Goal: Task Accomplishment & Management: Complete application form

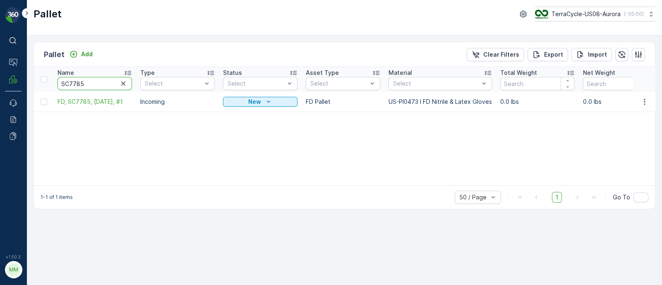
drag, startPoint x: 90, startPoint y: 84, endPoint x: 47, endPoint y: 84, distance: 42.6
click at [125, 82] on icon "button" at bounding box center [123, 83] width 8 height 8
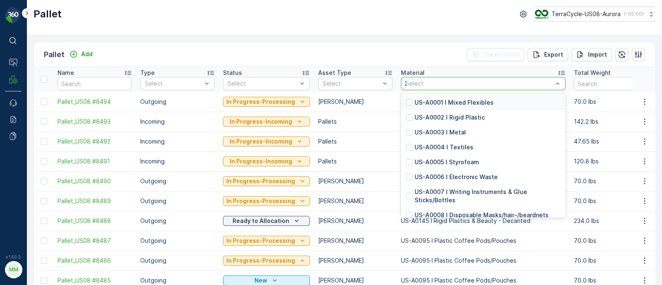
type input "232"
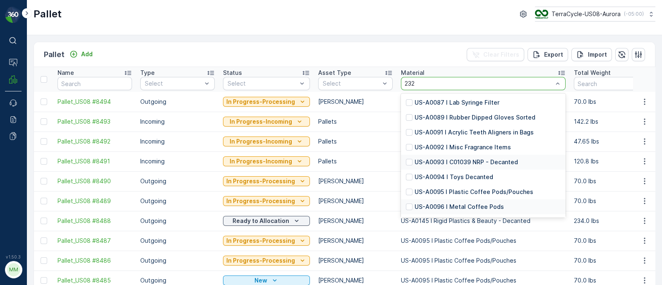
scroll to position [43, 0]
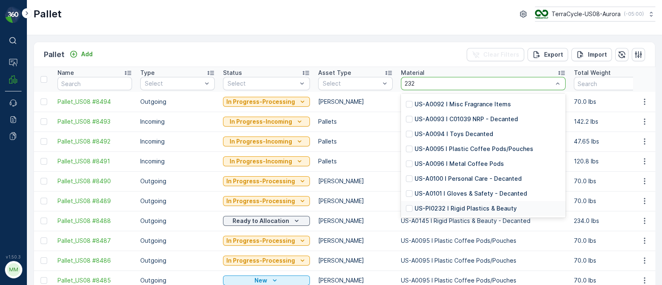
click at [470, 208] on p "US-PI0232 I Rigid Plastics & Beauty" at bounding box center [466, 208] width 102 height 8
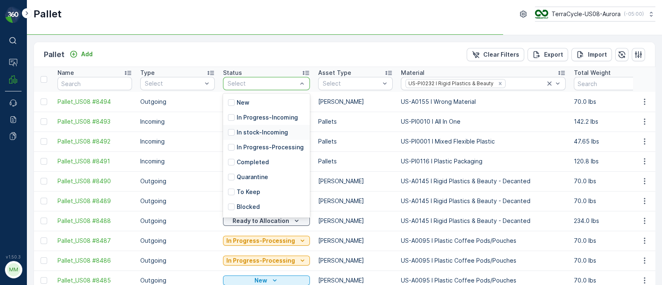
click at [248, 128] on p "In stock-Incoming" at bounding box center [262, 132] width 51 height 8
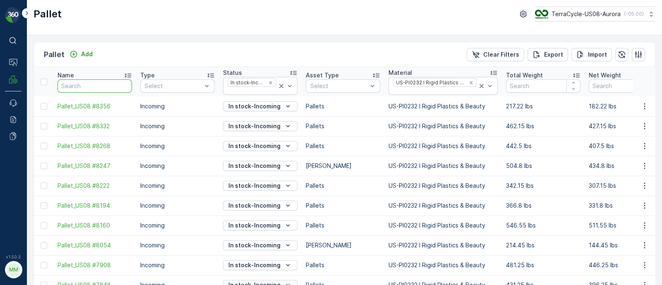
drag, startPoint x: 85, startPoint y: 88, endPoint x: 74, endPoint y: 83, distance: 11.7
click at [85, 88] on input "text" at bounding box center [95, 85] width 74 height 13
type input "5471"
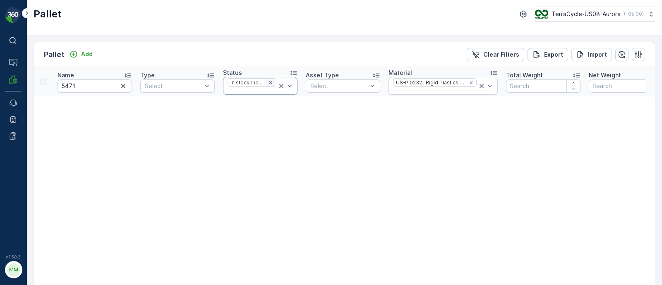
click at [272, 81] on icon "Remove In stock-Incoming" at bounding box center [271, 83] width 6 height 6
click at [470, 81] on icon "Remove US-PI0232 I Rigid Plastics & Beauty" at bounding box center [471, 82] width 3 height 3
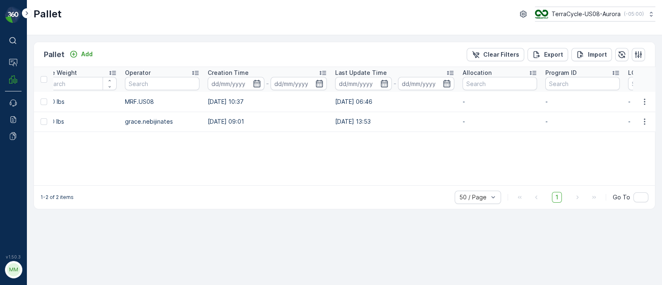
drag, startPoint x: 380, startPoint y: 100, endPoint x: 689, endPoint y: 90, distance: 309.6
click at [662, 90] on html "⌘B Operations MRF Events Reports Documents v 1.50.3 MM MRF.US08 Pallet TerraCyc…" at bounding box center [331, 142] width 662 height 285
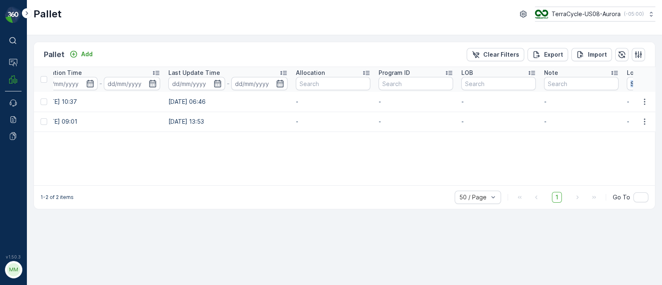
scroll to position [0, 834]
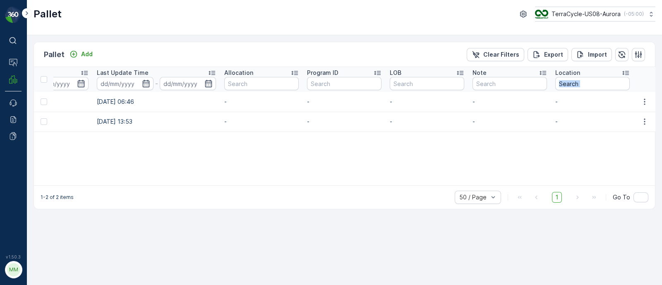
drag, startPoint x: 271, startPoint y: 104, endPoint x: 703, endPoint y: 84, distance: 432.4
click at [662, 84] on html "⌘B Operations MRF Events Reports Documents v 1.50.3 MM MRF.US08 Pallet TerraCyc…" at bounding box center [331, 142] width 662 height 285
click at [145, 110] on td "25.06.2025 06:46" at bounding box center [156, 102] width 127 height 20
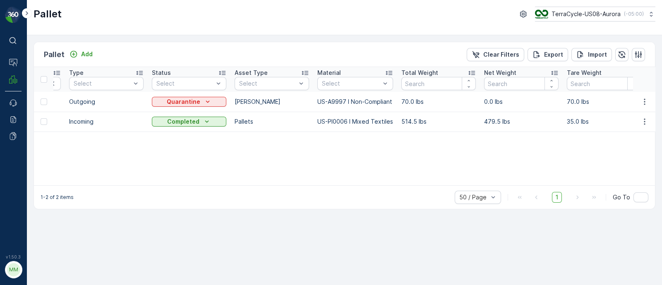
scroll to position [0, 0]
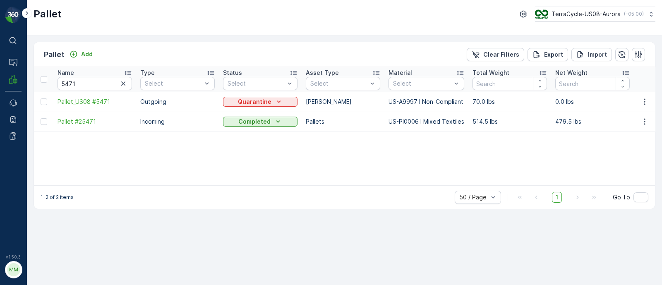
drag, startPoint x: 164, startPoint y: 103, endPoint x: 0, endPoint y: 102, distance: 163.8
click at [0, 102] on div "⌘B Operations MRF Events Reports Documents v 1.50.3 MM MRF.US08 Pallet TerraCyc…" at bounding box center [331, 142] width 662 height 285
click at [236, 99] on div "Quarantine" at bounding box center [260, 102] width 68 height 8
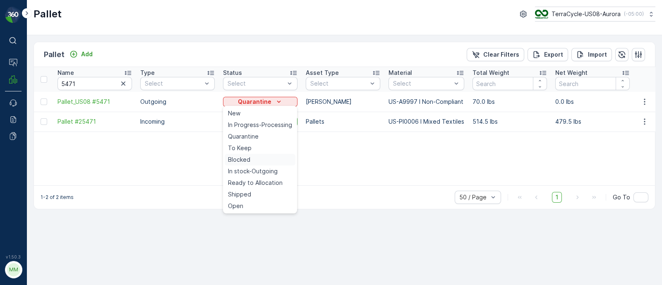
click at [249, 158] on span "Blocked" at bounding box center [239, 160] width 22 height 8
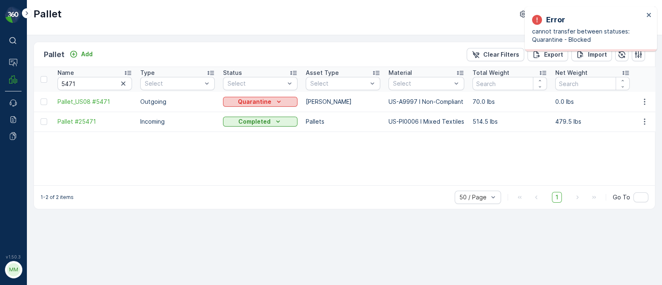
click at [249, 103] on p "Quarantine" at bounding box center [255, 102] width 34 height 8
click at [163, 148] on div "Name 5471 Type Select Status Select Asset Type Select Material Select Total Wei…" at bounding box center [344, 126] width 621 height 118
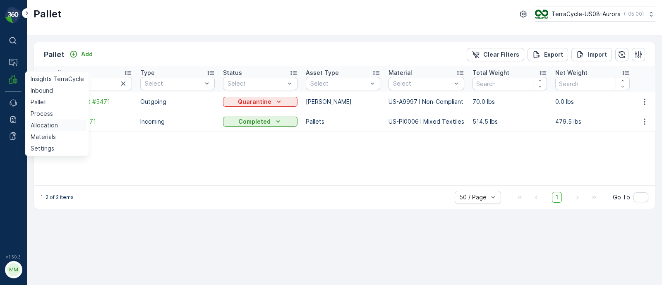
click at [49, 122] on p "Allocation" at bounding box center [44, 125] width 27 height 8
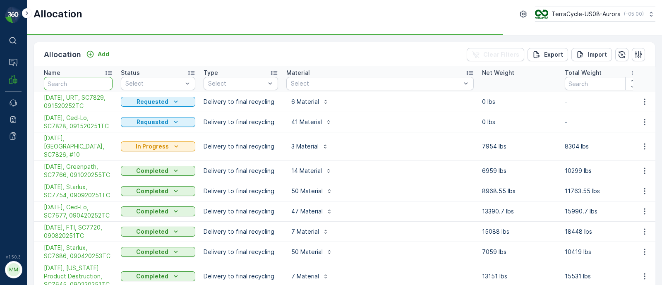
click at [70, 80] on input "text" at bounding box center [78, 83] width 69 height 13
type input "temp"
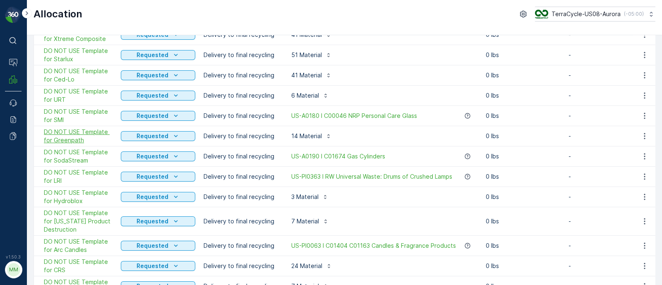
scroll to position [206, 0]
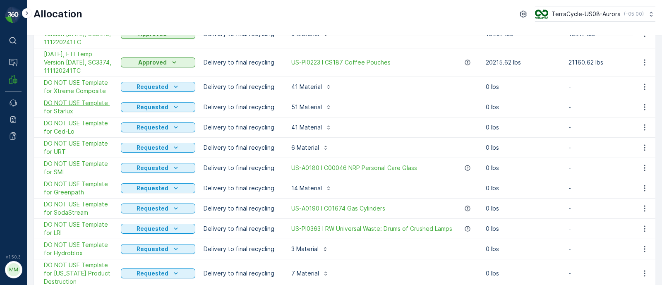
click at [91, 99] on span "DO NOT USE Template for Starlux" at bounding box center [78, 107] width 69 height 17
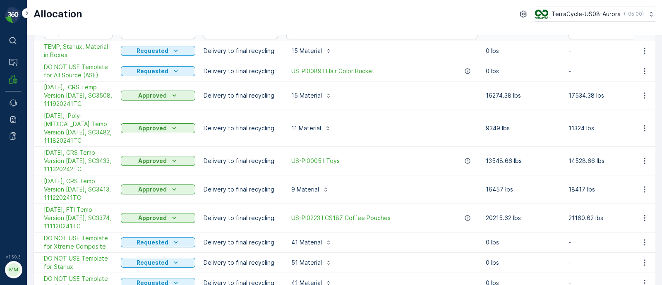
scroll to position [155, 0]
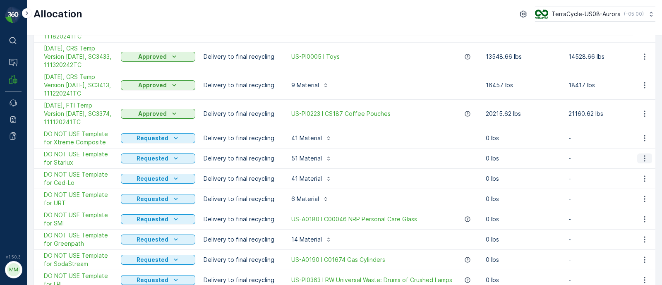
click at [641, 154] on icon "button" at bounding box center [644, 158] width 8 height 8
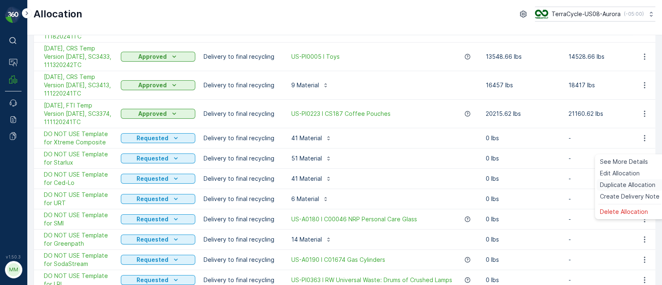
click at [619, 183] on span "Duplicate Allocation" at bounding box center [627, 185] width 55 height 8
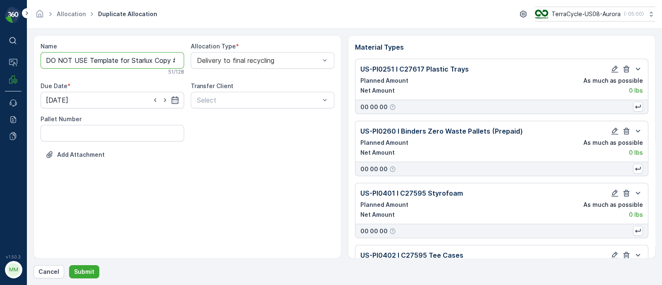
scroll to position [0, 51]
drag, startPoint x: 151, startPoint y: 60, endPoint x: 321, endPoint y: 77, distance: 171.7
click at [321, 77] on div "Name DO NOT USE Template for Starlux Copy #1758140265673 51 / 128 Allocation Ty…" at bounding box center [188, 106] width 294 height 129
paste input "SC7845 / Aurora / 091620251TC"
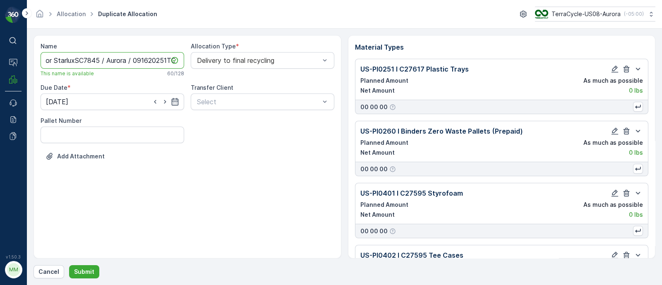
drag, startPoint x: 134, startPoint y: 59, endPoint x: 104, endPoint y: 59, distance: 29.8
click at [104, 59] on input "DO NOT USE Template for StarluxSC7845 / Aurora / 091620251TC" at bounding box center [113, 60] width 144 height 17
click at [132, 59] on input "DO NOT USE Template for StarluxSC7845 / Aurora / 091620251TC" at bounding box center [113, 60] width 144 height 17
click at [96, 61] on input "DO NOT USE Template for StarluxSC7845, 091620251TC" at bounding box center [113, 60] width 144 height 17
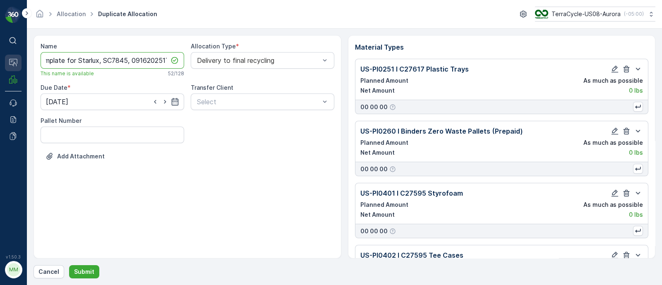
scroll to position [0, 0]
drag, startPoint x: 77, startPoint y: 62, endPoint x: 9, endPoint y: 61, distance: 67.4
click at [12, 63] on div "⌘B Operations MRF Events Reports Documents v 1.50.3 MM MRF.US08 Allocation Dupl…" at bounding box center [331, 142] width 662 height 285
type input "09/18/25, Starlux, SC7845, 091620251TC"
click at [172, 102] on icon "button" at bounding box center [175, 102] width 8 height 8
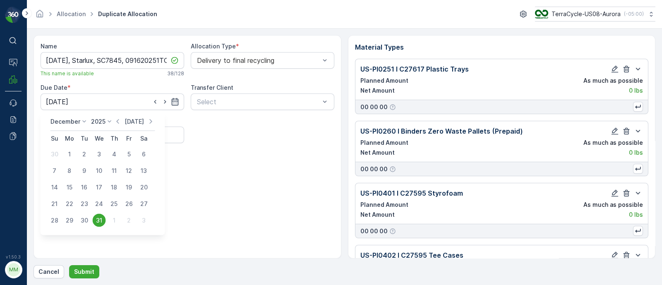
click at [125, 120] on p "Today" at bounding box center [134, 121] width 19 height 8
click at [112, 185] on div "18" at bounding box center [114, 187] width 13 height 13
type input "18.09.2025"
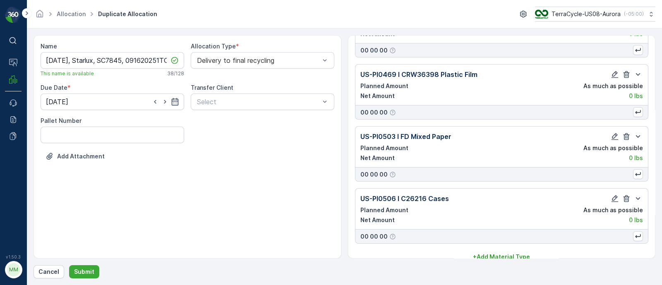
scroll to position [2987, 0]
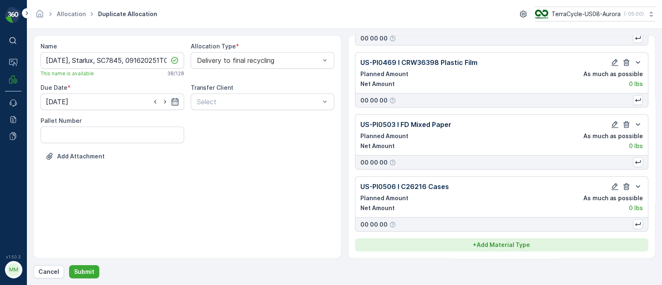
click at [497, 245] on p "+ Add Material Type" at bounding box center [501, 245] width 57 height 8
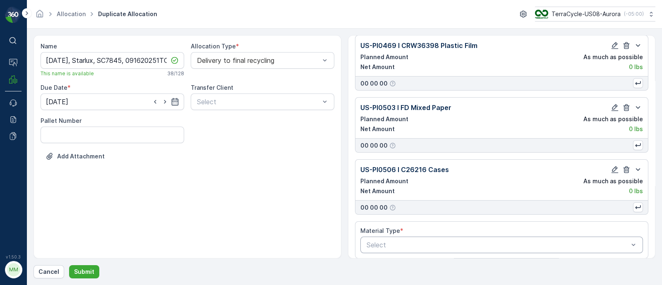
scroll to position [3010, 0]
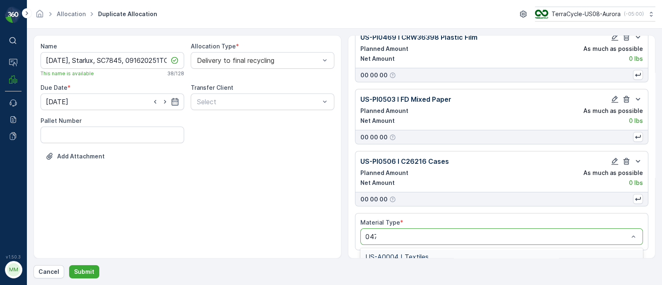
type input "0474"
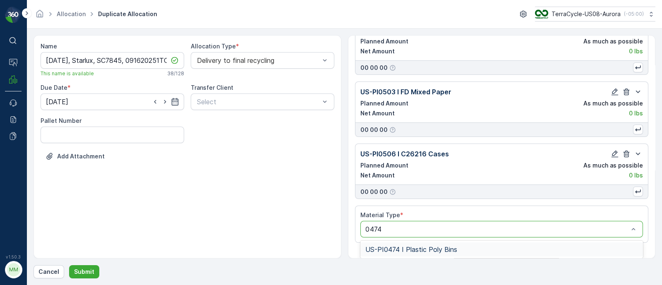
click at [433, 246] on span "US-PI0474 I Plastic Poly Bins" at bounding box center [411, 249] width 92 height 7
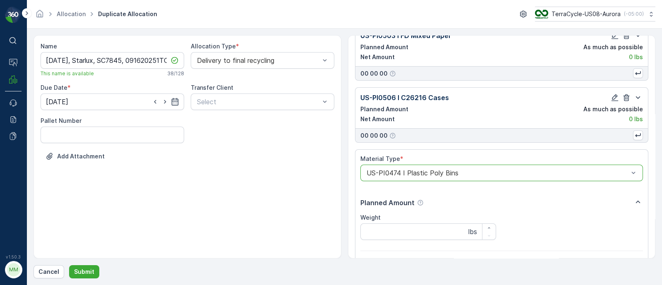
scroll to position [3200, 0]
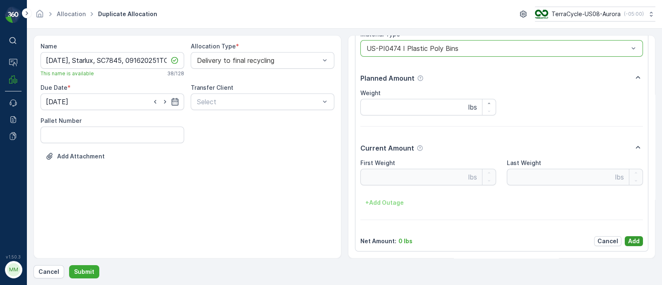
click at [636, 244] on p "Add" at bounding box center [634, 241] width 12 height 8
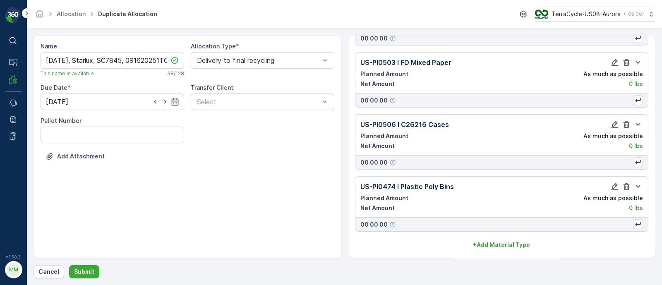
scroll to position [3049, 0]
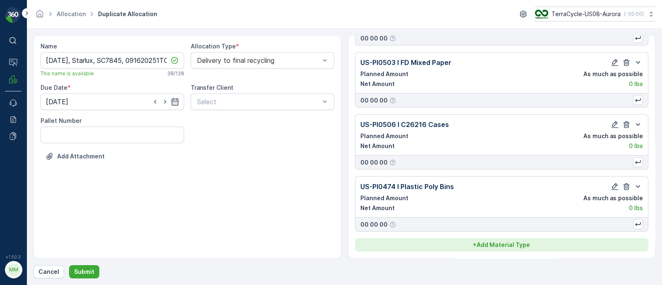
click at [518, 247] on p "+ Add Material Type" at bounding box center [501, 245] width 57 height 8
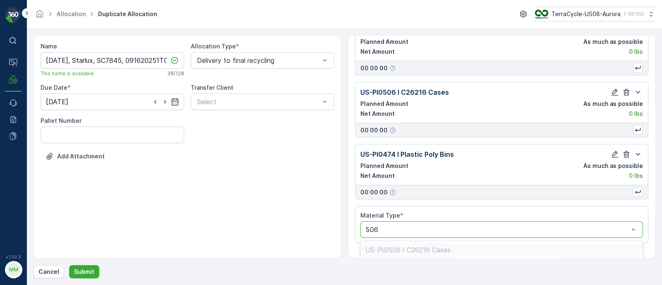
scroll to position [3082, 0]
type input "5"
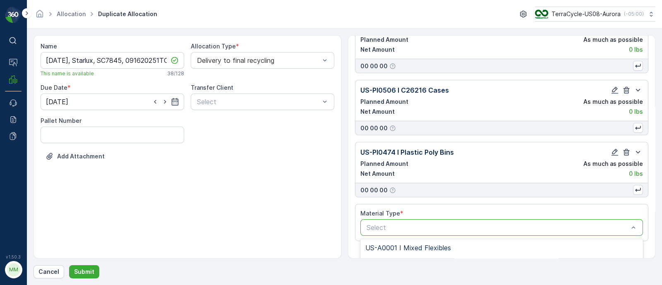
click at [261, 181] on div "Name 09/18/25, Starlux, SC7845, 091620251TC This name is available 38 / 128 All…" at bounding box center [188, 146] width 308 height 223
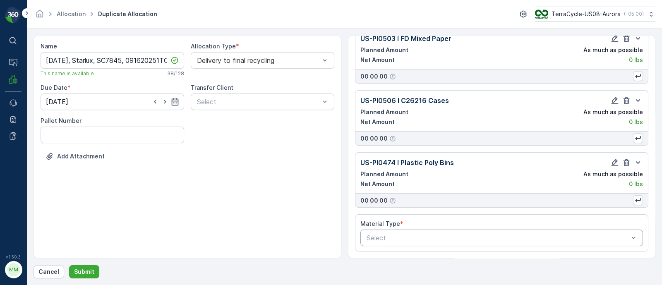
scroll to position [3073, 0]
drag, startPoint x: 128, startPoint y: 60, endPoint x: 103, endPoint y: 58, distance: 24.5
click at [103, 58] on input "09/18/25, Starlux, SC7845, 091620251TC" at bounding box center [113, 60] width 144 height 17
click at [91, 272] on p "Submit" at bounding box center [84, 272] width 20 height 8
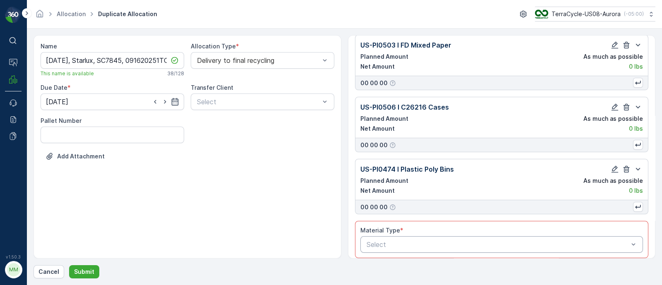
scroll to position [3080, 0]
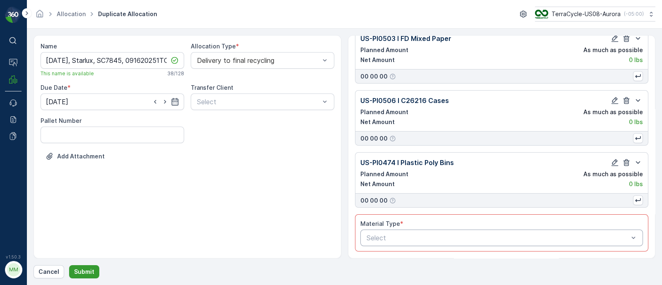
click at [79, 270] on p "Submit" at bounding box center [84, 272] width 20 height 8
click at [334, 224] on div "Name 09/18/25, Starlux, SC7845, 091620251TC This name is available 38 / 128 All…" at bounding box center [188, 146] width 308 height 223
click at [325, 245] on div "Name 09/18/25, Starlux, SC7845, 091620251TC This name is available 38 / 128 All…" at bounding box center [188, 146] width 308 height 223
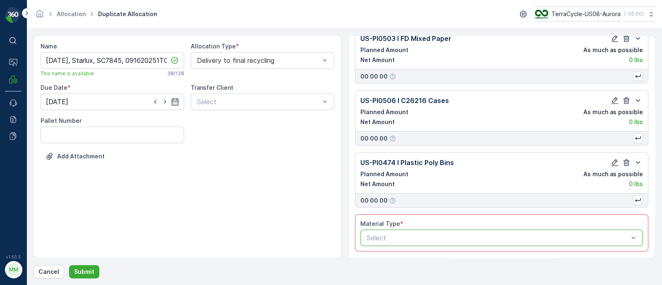
click at [576, 237] on div at bounding box center [498, 237] width 264 height 7
click at [660, 230] on form "Name 09/18/25, Starlux, SC7845, 091620251TC This name is available 38 / 128 All…" at bounding box center [344, 157] width 635 height 256
click at [650, 228] on div "Material Types Please finish your actions below before submitting. US-PI0251 I …" at bounding box center [502, 146] width 308 height 223
click at [646, 242] on div "Material Types Please finish your actions below before submitting. US-PI0251 I …" at bounding box center [502, 146] width 308 height 223
drag, startPoint x: 647, startPoint y: 241, endPoint x: 496, endPoint y: 235, distance: 152.0
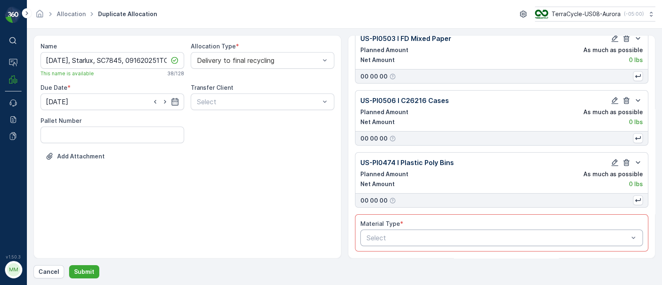
click at [506, 235] on div "Material Types Please finish your actions below before submitting. US-PI0251 I …" at bounding box center [502, 146] width 308 height 223
click at [54, 271] on p "Cancel" at bounding box center [48, 272] width 21 height 8
drag, startPoint x: 46, startPoint y: 60, endPoint x: 192, endPoint y: 63, distance: 146.9
click at [192, 63] on div "Name 09/18/25, Starlux, SC7845, 091620251TC This name is available 38 / 128 All…" at bounding box center [188, 107] width 294 height 131
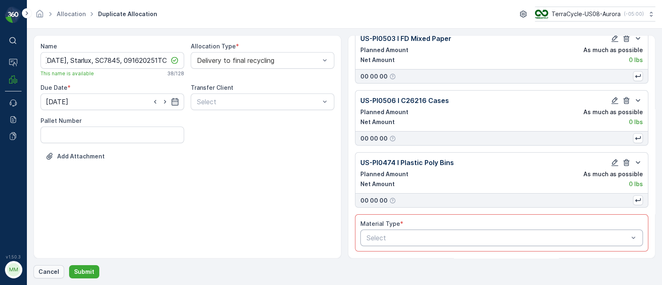
click at [46, 272] on p "Cancel" at bounding box center [48, 272] width 21 height 8
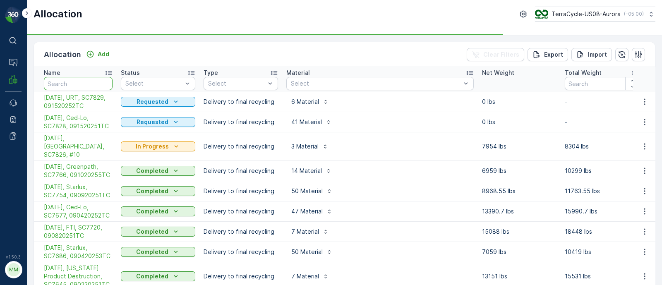
drag, startPoint x: 66, startPoint y: 79, endPoint x: 65, endPoint y: 71, distance: 8.8
click at [66, 80] on input "text" at bounding box center [78, 83] width 69 height 13
type input "temp"
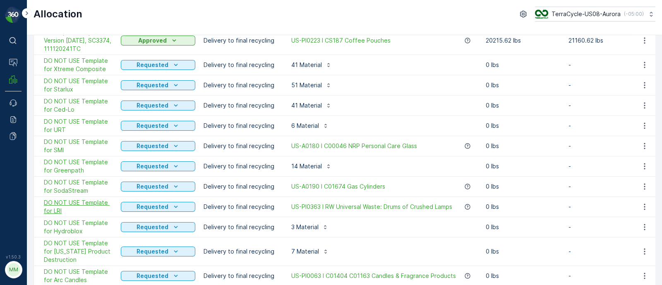
scroll to position [206, 0]
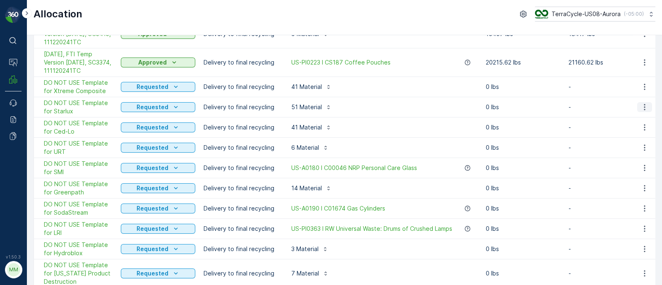
click at [645, 103] on icon "button" at bounding box center [644, 107] width 8 height 8
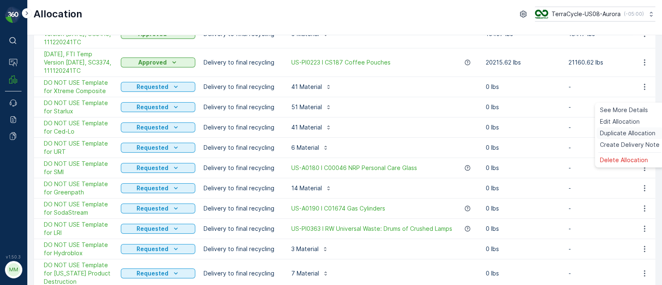
click at [614, 131] on span "Duplicate Allocation" at bounding box center [627, 133] width 55 height 8
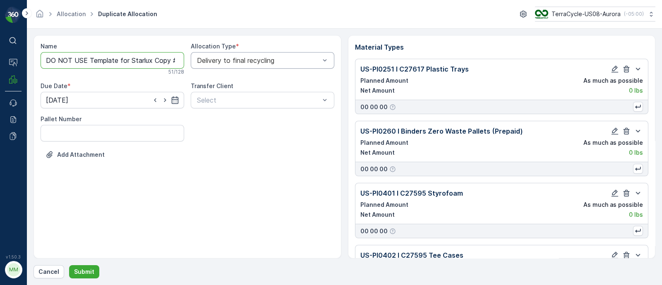
scroll to position [0, 51]
drag, startPoint x: 43, startPoint y: 61, endPoint x: 267, endPoint y: 63, distance: 224.2
click at [267, 63] on div "Name DO NOT USE Template for Starlux Copy #1758140444527 51 / 128 Allocation Ty…" at bounding box center [188, 106] width 294 height 129
paste input "09/18/25, Starlux, SC7845, 091620251TC"
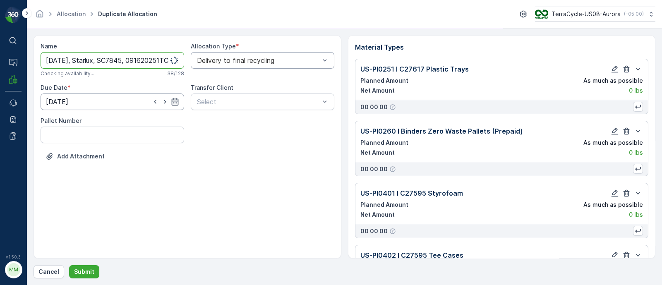
type input "09/18/25, Starlux, SC7845, 091620251TC"
click at [87, 101] on input "31.12.2025" at bounding box center [113, 101] width 144 height 17
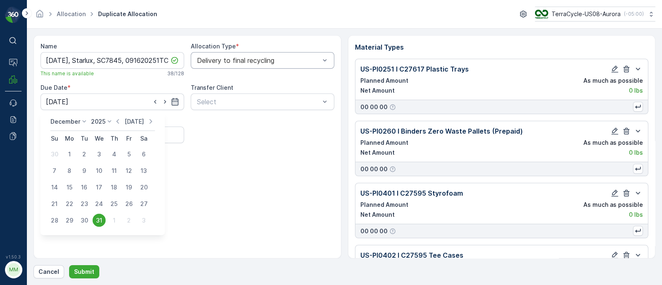
click at [127, 123] on p "Today" at bounding box center [134, 121] width 19 height 8
click at [114, 187] on div "18" at bounding box center [114, 187] width 13 height 13
type input "18.09.2025"
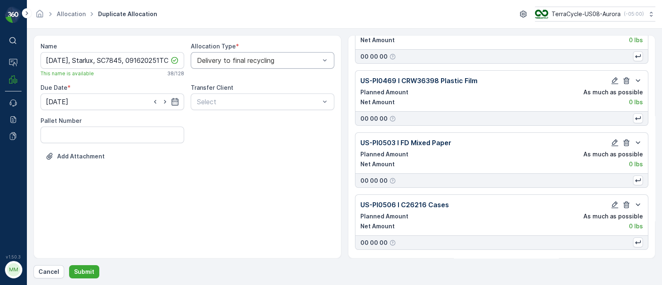
scroll to position [2987, 0]
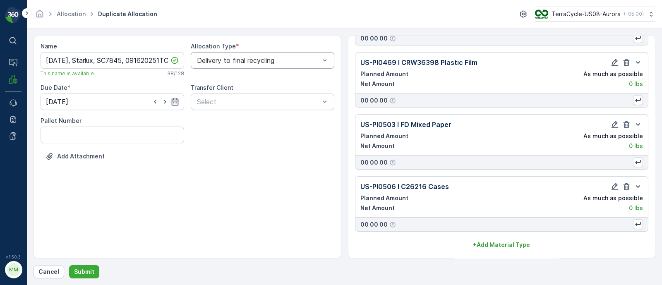
drag, startPoint x: 501, startPoint y: 243, endPoint x: 484, endPoint y: 233, distance: 19.2
click at [501, 244] on p "+ Add Material Type" at bounding box center [501, 245] width 57 height 8
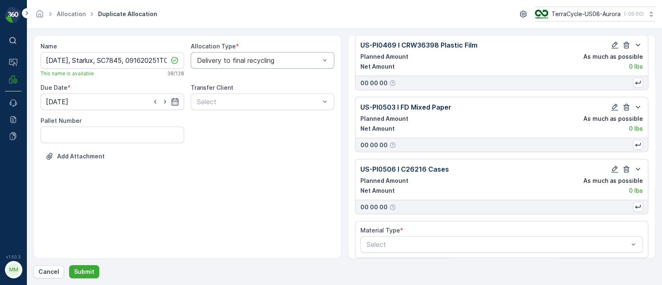
scroll to position [3010, 0]
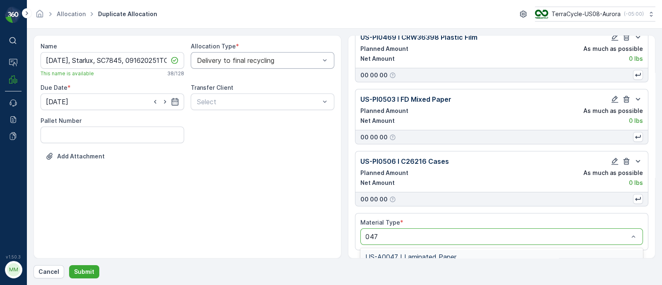
type input "0474"
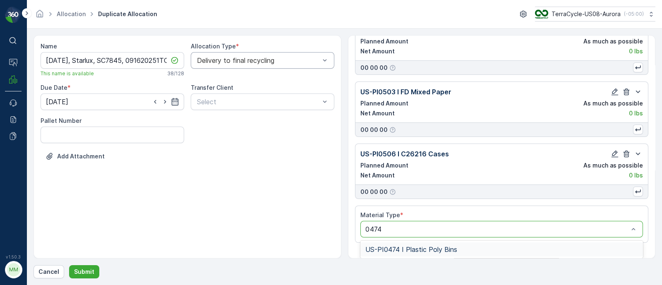
click at [419, 248] on span "US-PI0474 I Plastic Poly Bins" at bounding box center [411, 249] width 92 height 7
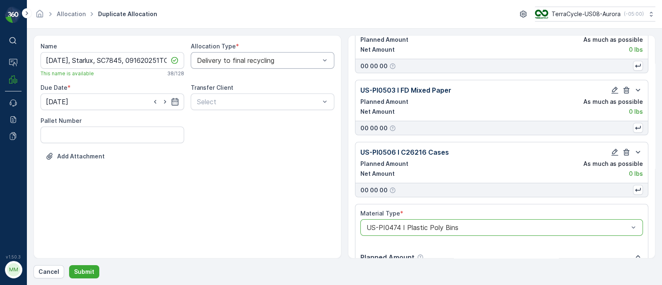
scroll to position [3200, 0]
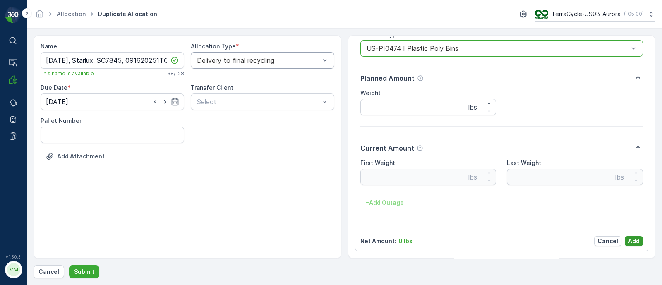
click at [630, 239] on p "Add" at bounding box center [634, 241] width 12 height 8
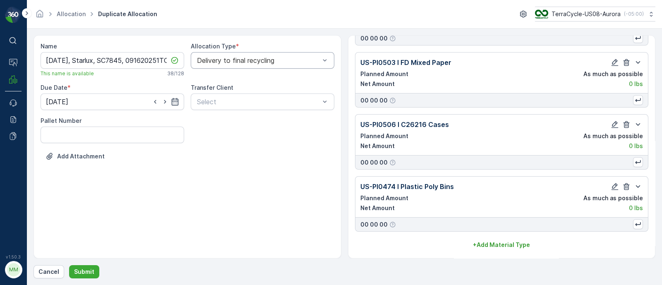
scroll to position [3049, 0]
click at [74, 272] on p "Submit" at bounding box center [84, 272] width 20 height 8
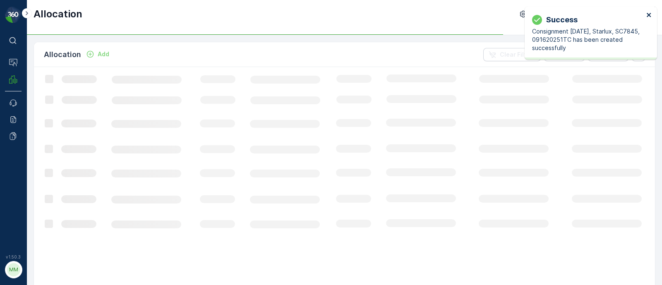
click at [651, 16] on icon "close" at bounding box center [649, 15] width 6 height 7
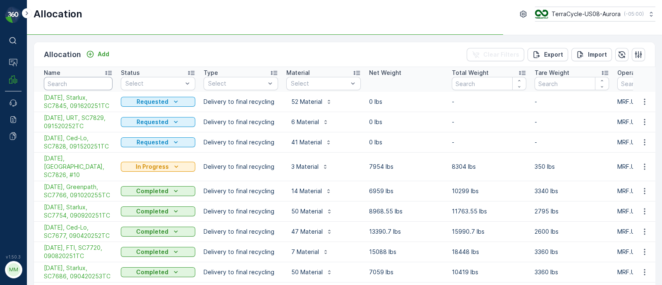
click at [69, 80] on input "text" at bounding box center [78, 83] width 69 height 13
type input "temp"
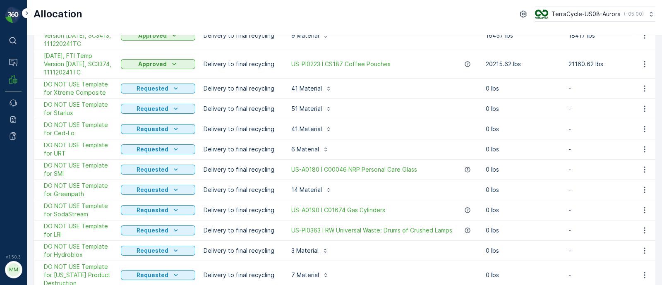
scroll to position [206, 0]
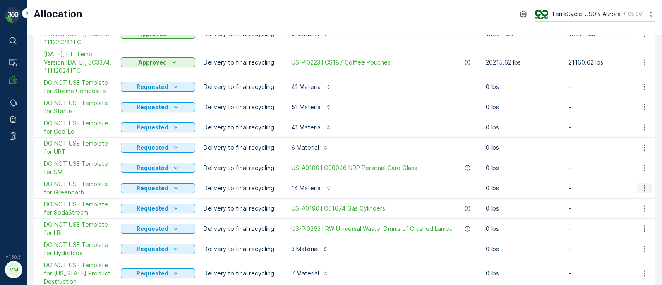
click at [641, 184] on icon "button" at bounding box center [644, 188] width 8 height 8
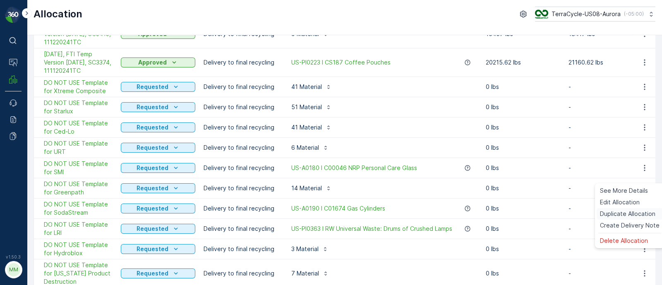
click at [615, 214] on span "Duplicate Allocation" at bounding box center [627, 214] width 55 height 8
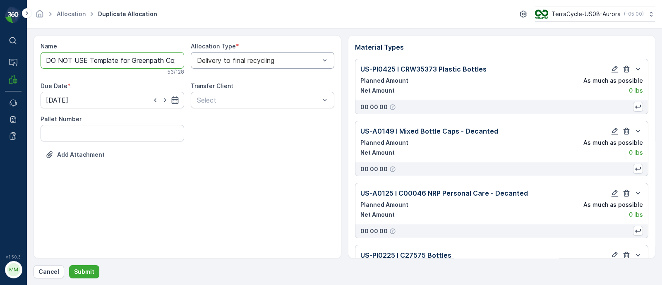
scroll to position [0, 62]
drag, startPoint x: 162, startPoint y: 60, endPoint x: 333, endPoint y: 59, distance: 171.3
click at [333, 59] on div "Name DO NOT USE Template for Greenpath Copy #1758140488810 53 / 128 Allocation …" at bounding box center [188, 106] width 294 height 129
paste input "SC7848 / Aurora / 091620252TC"
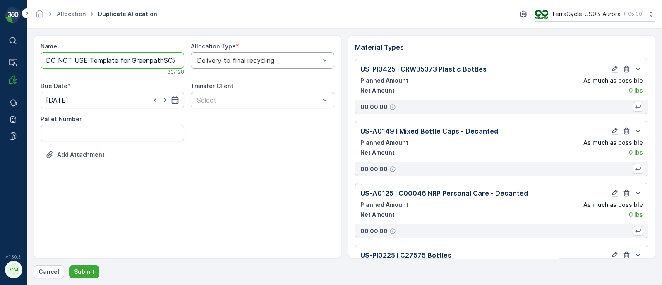
scroll to position [0, 90]
click at [128, 62] on input "DO NOT USE Template for GreenpathSC7848 / Aurora / 091620252TC" at bounding box center [113, 60] width 144 height 17
click at [97, 60] on input "DO NOT USE Template for GreenpathSC7848, 091620252TC" at bounding box center [113, 60] width 144 height 17
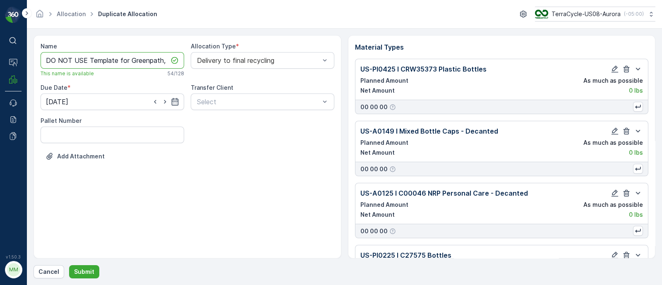
drag, startPoint x: 65, startPoint y: 59, endPoint x: 27, endPoint y: 59, distance: 38.5
click at [27, 59] on form "Name DO NOT USE Template for Greenpath, SC7848, 091620252TC This name is availa…" at bounding box center [344, 157] width 635 height 256
drag, startPoint x: 62, startPoint y: 60, endPoint x: 56, endPoint y: 60, distance: 5.8
click at [56, 60] on input "09/17/25, Greenpath, SC7848, 091620252TC" at bounding box center [113, 60] width 144 height 17
type input "09/19/25, Greenpath, SC7848, 091620252TC"
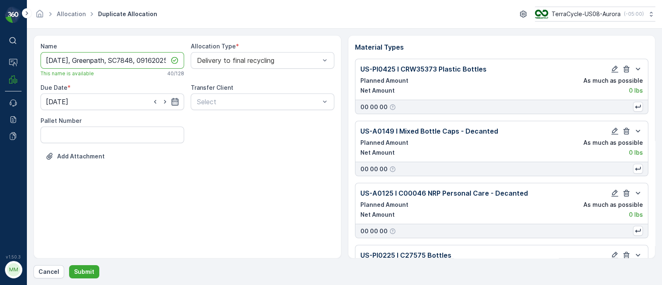
click at [175, 102] on icon "button" at bounding box center [175, 102] width 8 height 8
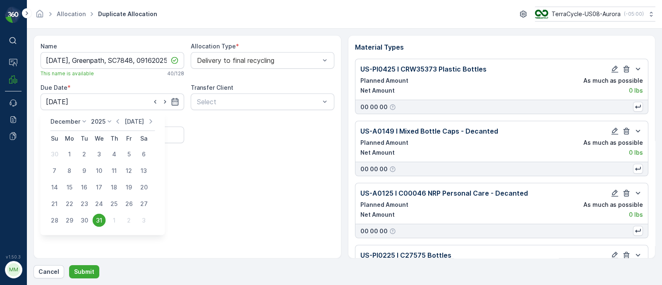
click at [132, 123] on p "Today" at bounding box center [134, 121] width 19 height 8
click at [129, 189] on div "19" at bounding box center [128, 187] width 13 height 13
type input "19.09.2025"
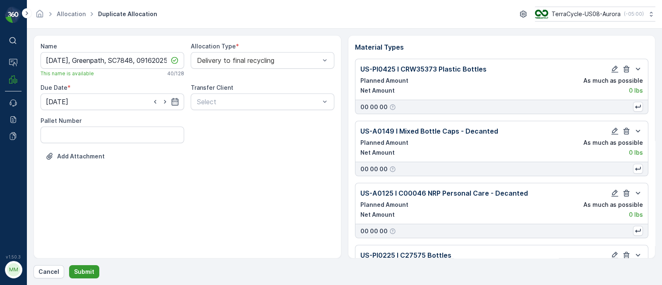
click at [87, 273] on p "Submit" at bounding box center [84, 272] width 20 height 8
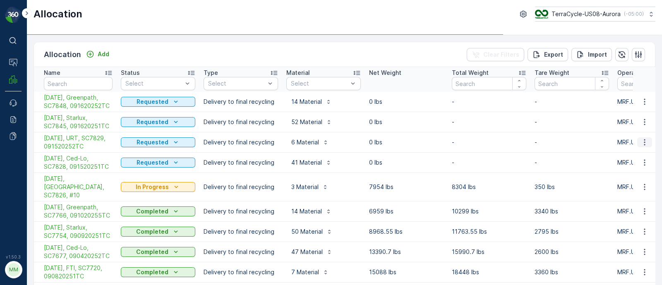
click at [641, 141] on icon "button" at bounding box center [644, 142] width 8 height 8
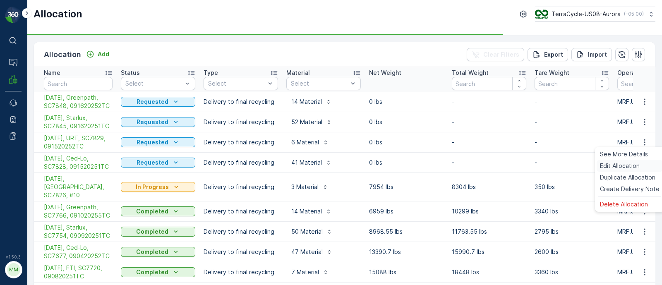
click at [622, 168] on span "Edit Allocation" at bounding box center [620, 166] width 40 height 8
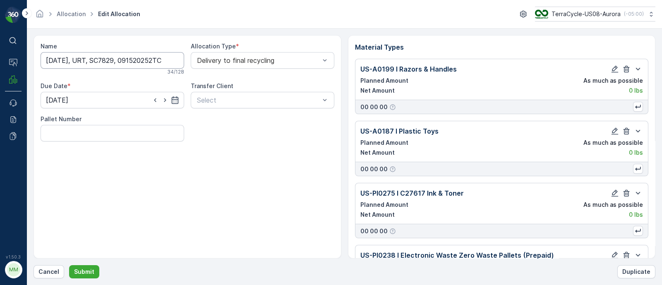
click at [58, 58] on input "09/17/25, URT, SC7829, 091520252TC" at bounding box center [113, 60] width 144 height 17
click at [58, 62] on input "09/1/25, URT, SC7829, 091520252T" at bounding box center [113, 60] width 144 height 17
click at [162, 59] on input "09/22/25, URT, SC7829, 091520252T" at bounding box center [113, 60] width 144 height 17
type input "09/22/25, URT, SC7829, 091520252TC"
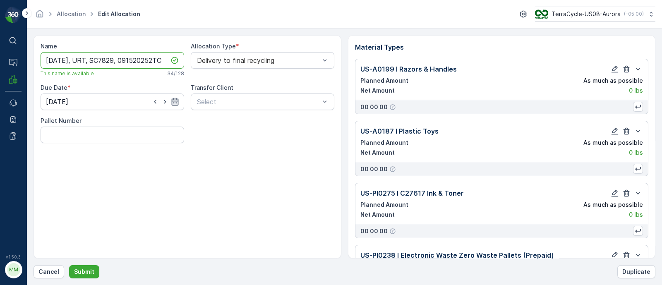
click at [178, 103] on icon "button" at bounding box center [174, 101] width 7 height 7
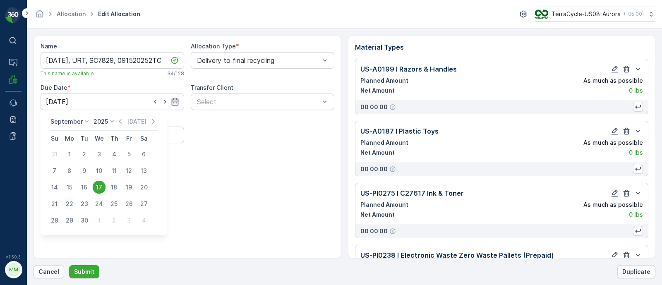
click at [70, 205] on div "22" at bounding box center [69, 203] width 13 height 13
type input "22.09.2025"
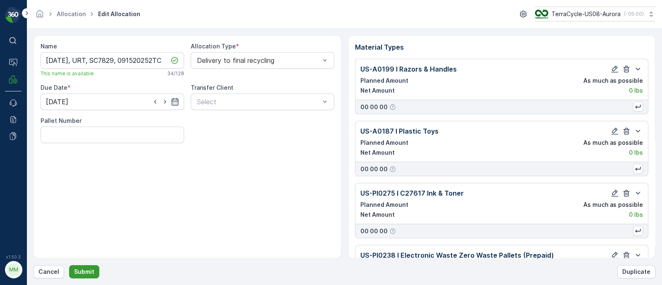
click at [90, 268] on p "Submit" at bounding box center [84, 272] width 20 height 8
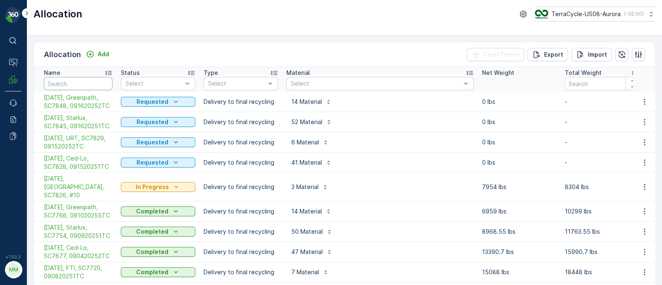
click at [62, 81] on input "text" at bounding box center [78, 83] width 69 height 13
type input "crs"
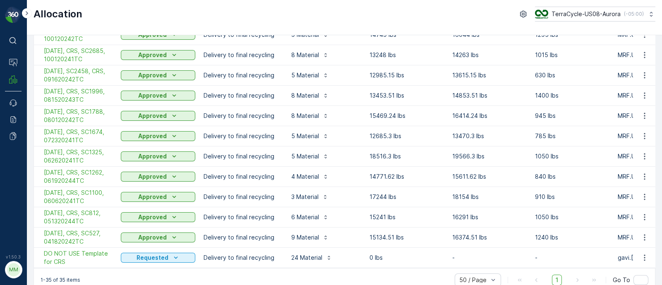
scroll to position [571, 0]
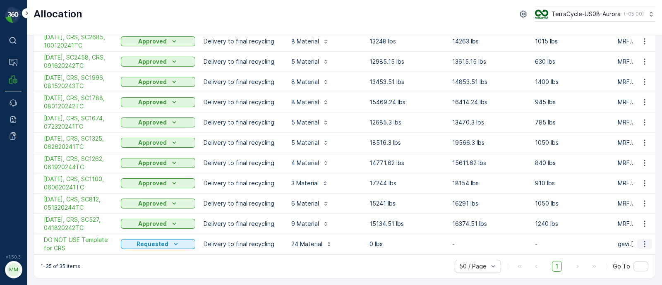
click at [644, 241] on icon "button" at bounding box center [644, 244] width 1 height 6
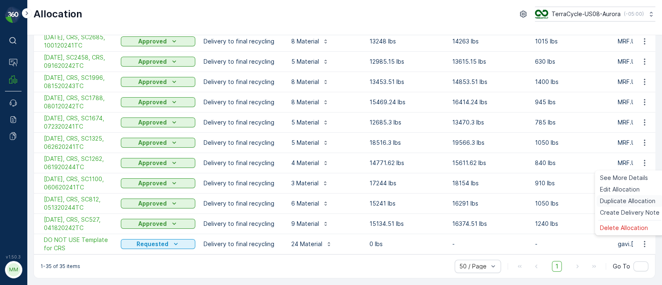
click at [624, 204] on span "Duplicate Allocation" at bounding box center [627, 201] width 55 height 8
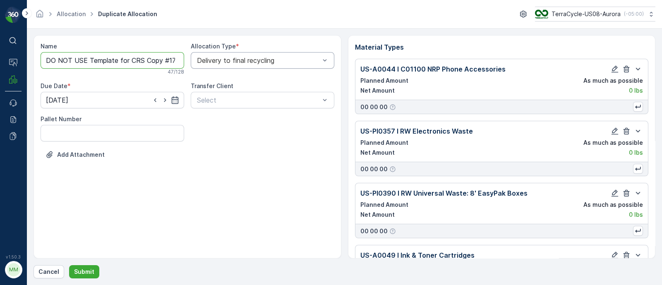
scroll to position [0, 41]
drag, startPoint x: 142, startPoint y: 60, endPoint x: 256, endPoint y: 53, distance: 114.4
click at [258, 59] on div "Name DO NOT USE Template for CRS Copy #1758141242502 47 / 128 Allocation Type *…" at bounding box center [188, 106] width 294 height 129
paste input "SC7757"
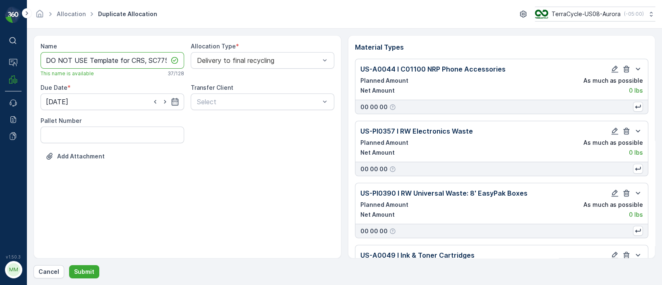
drag, startPoint x: 129, startPoint y: 60, endPoint x: 39, endPoint y: 42, distance: 91.3
click at [39, 57] on div "Name DO NOT USE Template for CRS, SC7757, This name is available 37 / 128 Alloc…" at bounding box center [188, 146] width 308 height 223
click at [125, 62] on input "09/19/25, CRS, SC7757," at bounding box center [113, 60] width 144 height 17
type input "09/19/25, CRS, SC7757"
click at [173, 106] on input "31.12.2025" at bounding box center [113, 101] width 144 height 17
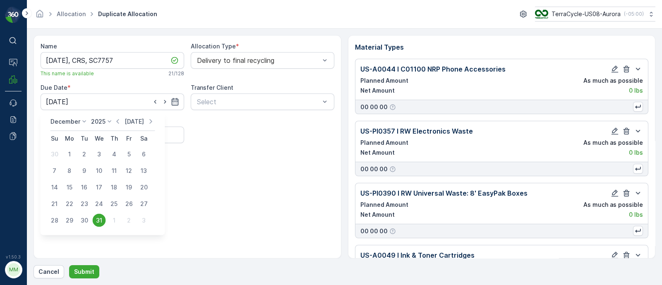
click at [125, 124] on p "Today" at bounding box center [134, 121] width 19 height 8
click at [126, 187] on div "19" at bounding box center [128, 187] width 13 height 13
type input "19.09.2025"
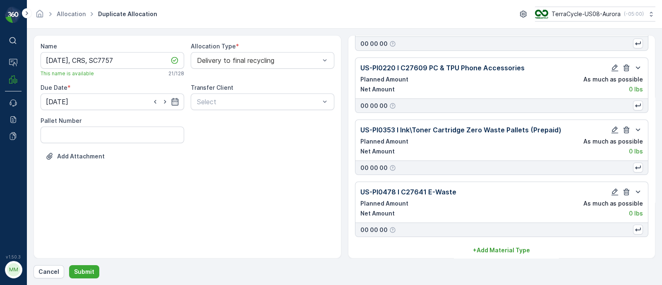
scroll to position [1310, 0]
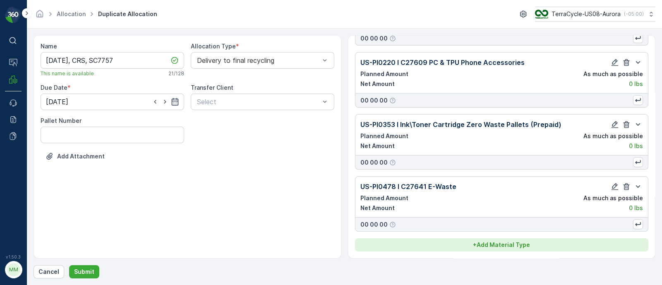
click at [506, 247] on p "+ Add Material Type" at bounding box center [501, 245] width 57 height 8
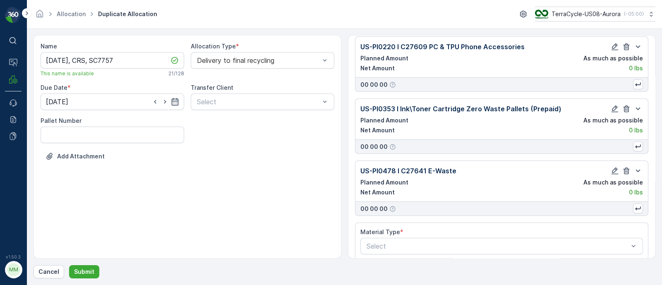
scroll to position [1334, 0]
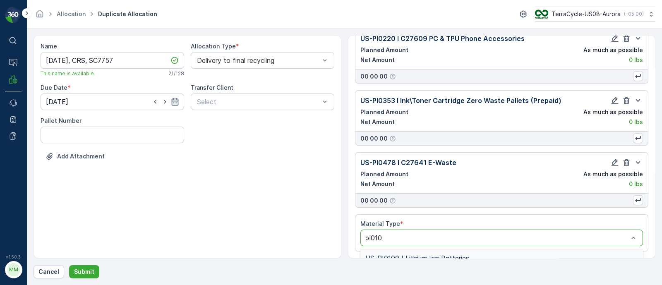
type input "pi0100"
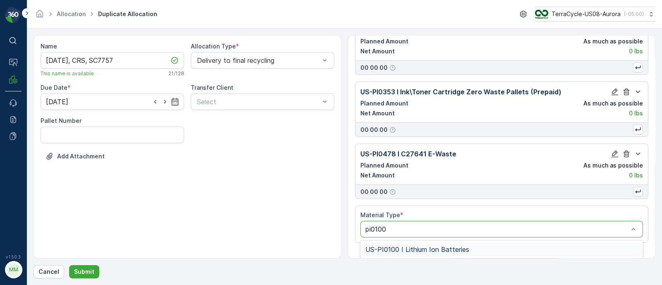
click at [468, 253] on div "US-PI0100 I Lithium Ion Batteries" at bounding box center [501, 249] width 283 height 14
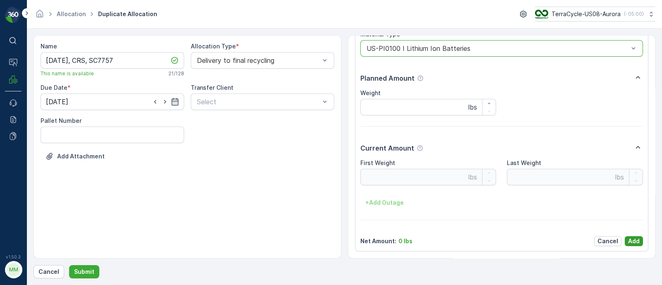
click at [632, 241] on p "Add" at bounding box center [634, 241] width 12 height 8
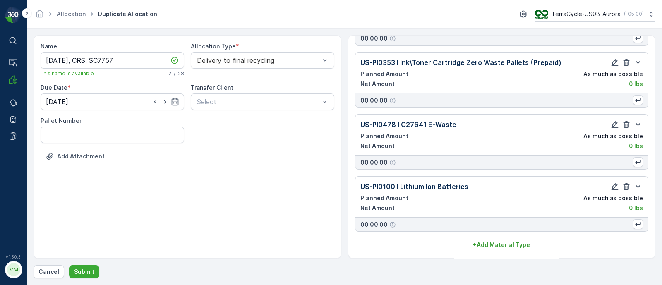
scroll to position [1372, 0]
click at [89, 273] on p "Submit" at bounding box center [84, 272] width 20 height 8
